Goal: Task Accomplishment & Management: Complete application form

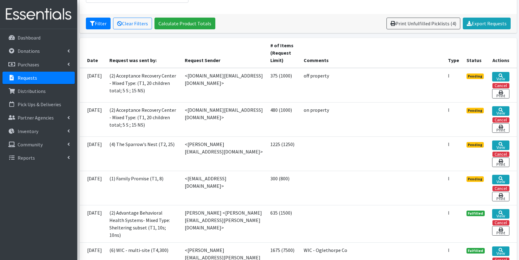
scroll to position [129, 0]
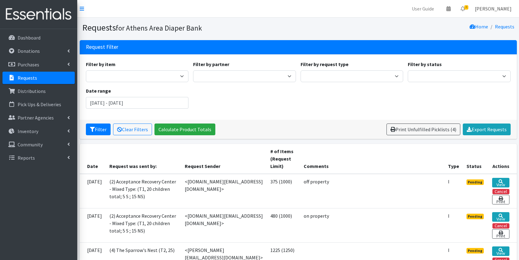
click at [481, 8] on link "Michelle Brinson" at bounding box center [493, 8] width 47 height 12
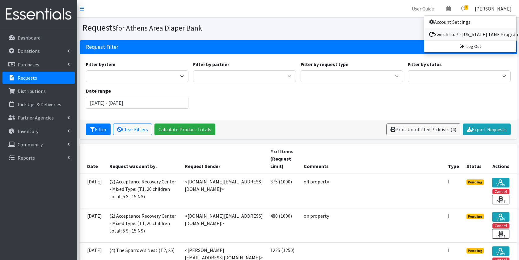
click at [450, 35] on link "Switch to: 7 - Georgia TANF Program" at bounding box center [470, 34] width 92 height 12
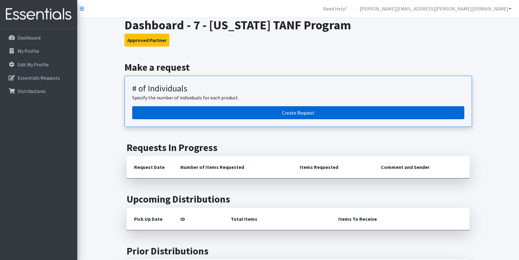
click at [270, 119] on link "Create Request" at bounding box center [298, 112] width 332 height 13
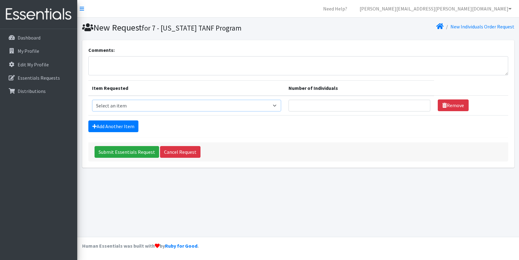
select select "5616"
click at [295, 105] on input "Number of Individuals" at bounding box center [359, 106] width 142 height 12
type input "900"
click at [126, 125] on link "Add Another Item" at bounding box center [113, 126] width 50 height 12
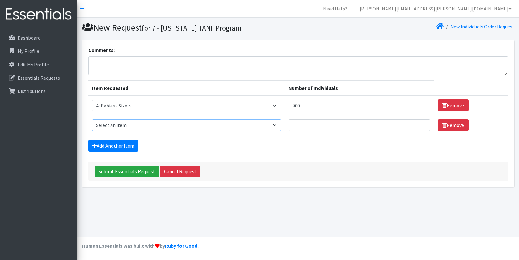
select select "5617"
click at [302, 123] on input "Number of Individuals" at bounding box center [359, 125] width 142 height 12
type input "300"
click at [127, 69] on textarea "Comments:" at bounding box center [298, 65] width 420 height 19
paste textarea "Name of Head of Household Brandy Learmouth Current address of Head of Household…"
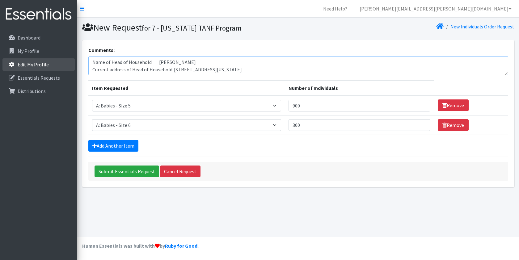
drag, startPoint x: 154, startPoint y: 63, endPoint x: 62, endPoint y: 61, distance: 92.0
click at [62, 61] on div "Need Help? michelle.brinson@athensareadiapers.com Organization Settings My Co-W…" at bounding box center [259, 130] width 519 height 260
drag, startPoint x: 171, startPoint y: 70, endPoint x: 37, endPoint y: 62, distance: 134.2
click at [37, 62] on div "Need Help? michelle.brinson@athensareadiapers.com Organization Settings My Co-W…" at bounding box center [259, 130] width 519 height 260
click at [173, 74] on textarea "Brandy Learmouth Current address of Head of Household 2544 DOGWOOD LN , CUMMING…" at bounding box center [298, 65] width 420 height 19
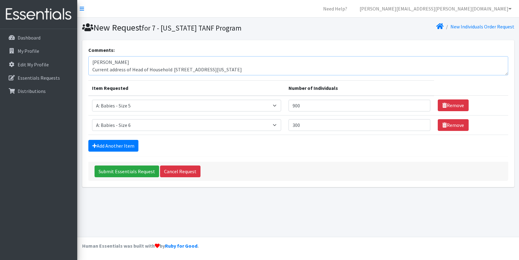
drag, startPoint x: 170, startPoint y: 69, endPoint x: 87, endPoint y: 69, distance: 83.4
click at [87, 69] on div "Comments: Brandy Learmouth Current address of Head of Household 2544 DOGWOOD LN…" at bounding box center [298, 113] width 432 height 147
click at [205, 70] on textarea "Brandy Learmouth 2544 DOGWOOD LN , CUMMING, Georgia, 30040" at bounding box center [298, 65] width 420 height 19
paste textarea "404) 913-2588"
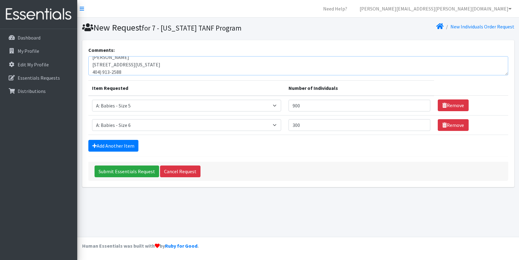
click at [92, 72] on textarea "Brandy Learmouth 2544 DOGWOOD LN , CUMMING, Georgia, 30040 404) 913-2588" at bounding box center [298, 65] width 420 height 19
click at [147, 72] on textarea "Brandy Learmouth 2544 DOGWOOD LN , CUMMING, Georgia, 30040 (404) 913-2588" at bounding box center [298, 65] width 420 height 19
paste textarea "blearmouth@gmail.com"
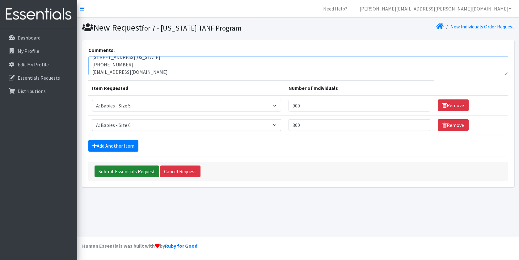
type textarea "[PERSON_NAME] [STREET_ADDRESS][US_STATE] [PHONE_NUMBER] [EMAIL_ADDRESS][DOMAIN_…"
click at [145, 168] on input "Submit Essentials Request" at bounding box center [126, 171] width 65 height 12
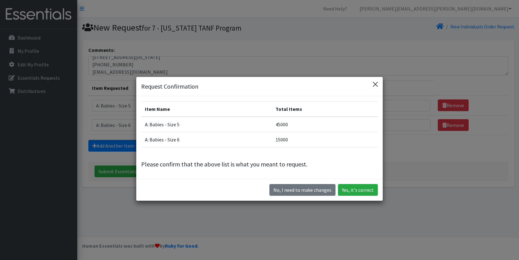
click at [378, 82] on button "Close" at bounding box center [375, 84] width 10 height 10
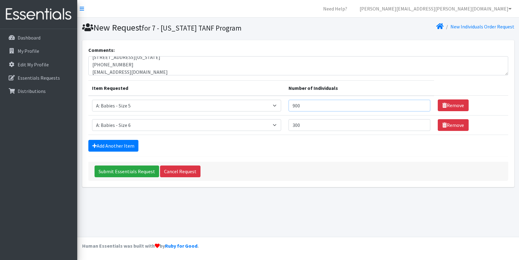
drag, startPoint x: 326, startPoint y: 105, endPoint x: 267, endPoint y: 105, distance: 58.3
click at [267, 105] on tr "Item Requested Select an item A: Babies - Size 0 (Preemie) A: Babies - Size 01 …" at bounding box center [298, 106] width 420 height 20
type input "3"
type input "6"
drag, startPoint x: 293, startPoint y: 124, endPoint x: 201, endPoint y: 124, distance: 91.4
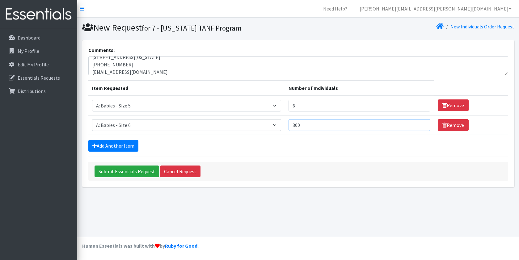
click at [201, 124] on tr "Item Requested Select an item A: Babies - Size 0 (Preemie) A: Babies - Size 01 …" at bounding box center [298, 124] width 420 height 19
type input "6"
drag, startPoint x: 223, startPoint y: 107, endPoint x: 109, endPoint y: 107, distance: 113.9
click at [109, 107] on tr "Item Requested Select an item A: Babies - Size 0 (Preemie) A: Babies - Size 01 …" at bounding box center [298, 106] width 420 height 20
click at [108, 174] on input "Submit Essentials Request" at bounding box center [126, 171] width 65 height 12
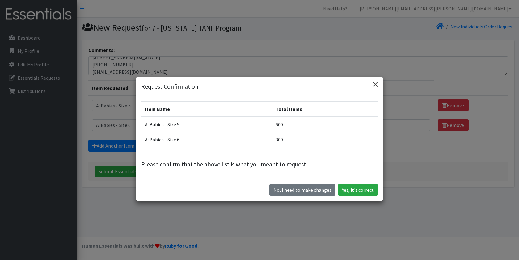
click at [373, 84] on button "Close" at bounding box center [375, 84] width 10 height 10
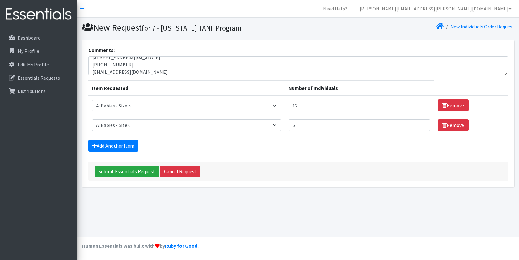
drag, startPoint x: 310, startPoint y: 105, endPoint x: 231, endPoint y: 105, distance: 79.3
click at [231, 105] on tr "Item Requested Select an item A: Babies - Size 0 (Preemie) A: Babies - Size 01 …" at bounding box center [298, 106] width 420 height 20
type input "15"
drag, startPoint x: 297, startPoint y: 124, endPoint x: 200, endPoint y: 124, distance: 96.9
click at [200, 124] on tr "Item Requested Select an item A: Babies - Size 0 (Preemie) A: Babies - Size 01 …" at bounding box center [298, 124] width 420 height 19
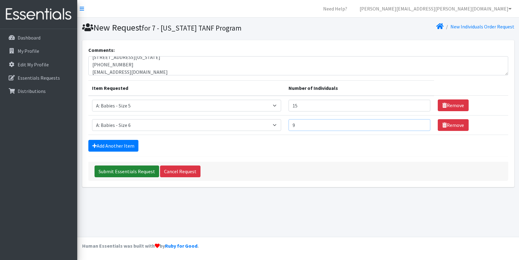
type input "9"
click at [111, 173] on input "Submit Essentials Request" at bounding box center [126, 171] width 65 height 12
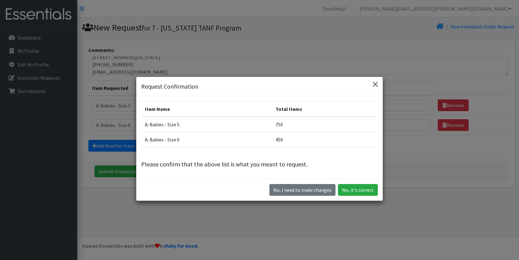
click at [377, 81] on button "Close" at bounding box center [375, 84] width 10 height 10
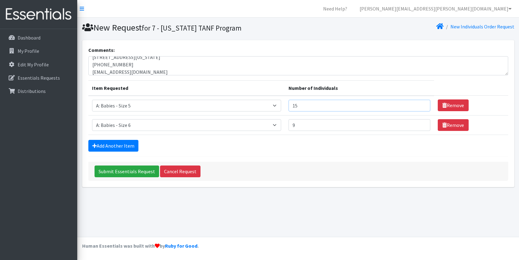
drag, startPoint x: 307, startPoint y: 108, endPoint x: 217, endPoint y: 108, distance: 89.8
click at [217, 108] on tr "Item Requested Select an item A: Babies - Size 0 (Preemie) A: Babies - Size 01 …" at bounding box center [298, 106] width 420 height 20
type input "1520"
drag, startPoint x: 303, startPoint y: 123, endPoint x: 162, endPoint y: 123, distance: 141.4
click at [162, 123] on tr "Item Requested Select an item A: Babies - Size 0 (Preemie) A: Babies - Size 01 …" at bounding box center [298, 124] width 420 height 19
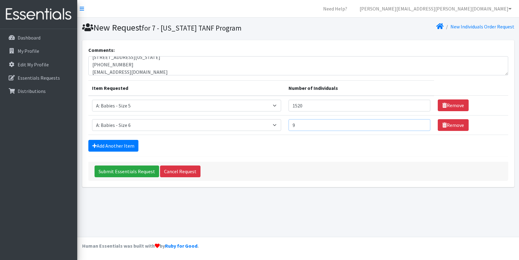
drag, startPoint x: 301, startPoint y: 123, endPoint x: 221, endPoint y: 123, distance: 79.3
click at [221, 123] on tr "Item Requested Select an item A: Babies - Size 0 (Preemie) A: Babies - Size 01 …" at bounding box center [298, 124] width 420 height 19
type input "12"
drag, startPoint x: 297, startPoint y: 106, endPoint x: 262, endPoint y: 106, distance: 34.3
click at [262, 106] on tr "Item Requested Select an item A: Babies - Size 0 (Preemie) A: Babies - Size 01 …" at bounding box center [298, 106] width 420 height 20
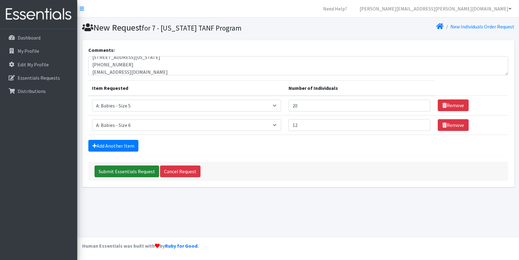
click at [134, 173] on input "Submit Essentials Request" at bounding box center [126, 171] width 65 height 12
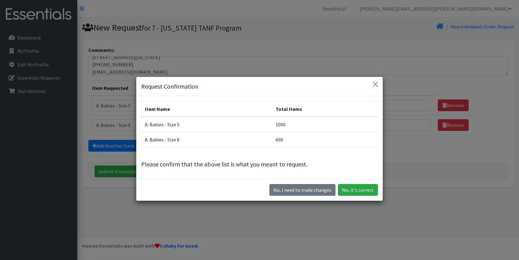
click at [316, 223] on div "Request Confirmation Item Name Total Items A: Babies - Size 5 1000 A: Babies - …" at bounding box center [259, 130] width 519 height 260
click at [307, 194] on button "No, I need to make changes" at bounding box center [302, 190] width 66 height 12
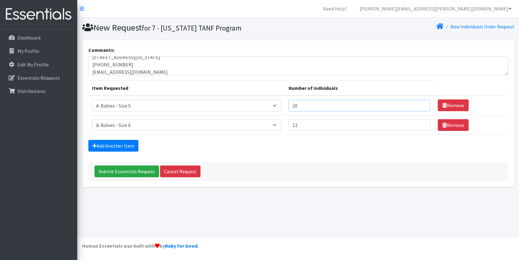
drag, startPoint x: 291, startPoint y: 108, endPoint x: 223, endPoint y: 108, distance: 68.5
click at [223, 108] on tr "Item Requested Select an item A: Babies - Size 0 (Preemie) A: Babies - Size 01 …" at bounding box center [298, 106] width 420 height 20
type input "18"
drag, startPoint x: 301, startPoint y: 123, endPoint x: 183, endPoint y: 119, distance: 118.3
click at [183, 119] on tr "Item Requested Select an item A: Babies - Size 0 (Preemie) A: Babies - Size 01 …" at bounding box center [298, 124] width 420 height 19
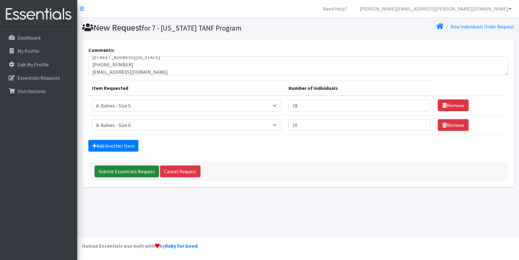
click at [109, 173] on input "Submit Essentials Request" at bounding box center [126, 171] width 65 height 12
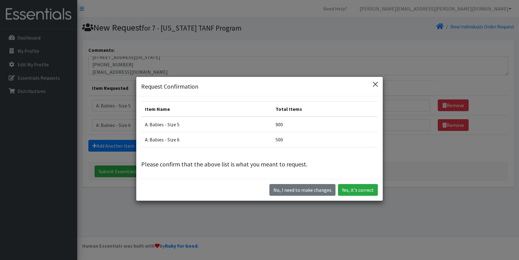
click at [374, 86] on button "Close" at bounding box center [375, 84] width 10 height 10
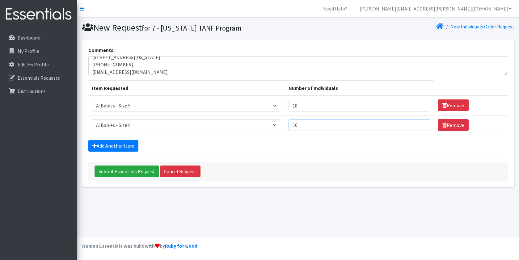
drag, startPoint x: 310, startPoint y: 128, endPoint x: 247, endPoint y: 128, distance: 63.3
click at [247, 128] on tr "Item Requested Select an item A: Babies - Size 0 (Preemie) A: Babies - Size 01 …" at bounding box center [298, 124] width 420 height 19
type input "1"
click at [111, 169] on input "Submit Essentials Request" at bounding box center [126, 171] width 65 height 12
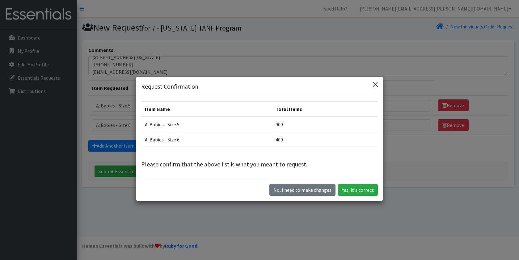
click at [375, 85] on button "Close" at bounding box center [375, 84] width 10 height 10
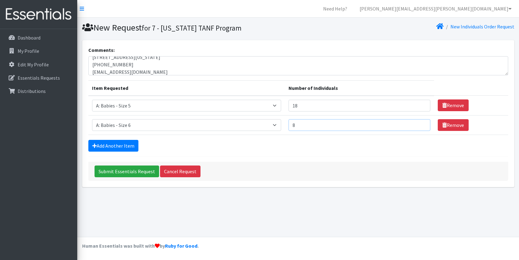
drag, startPoint x: 306, startPoint y: 127, endPoint x: 245, endPoint y: 125, distance: 60.9
click at [245, 125] on tr "Item Requested Select an item A: Babies - Size 0 (Preemie) A: Babies - Size 01 …" at bounding box center [298, 124] width 420 height 19
type input "6"
click at [105, 169] on input "Submit Essentials Request" at bounding box center [126, 171] width 65 height 12
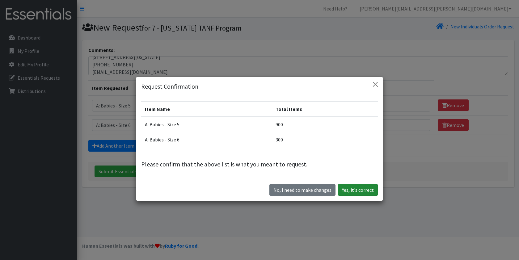
click at [370, 189] on button "Yes, it's correct" at bounding box center [358, 190] width 40 height 12
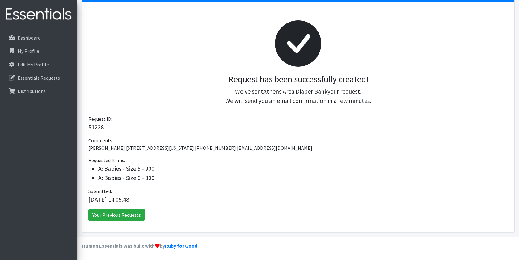
scroll to position [73, 0]
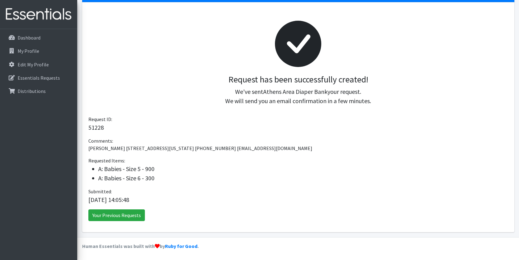
click at [1, 17] on link at bounding box center [38, 14] width 77 height 29
